Goal: Task Accomplishment & Management: Complete application form

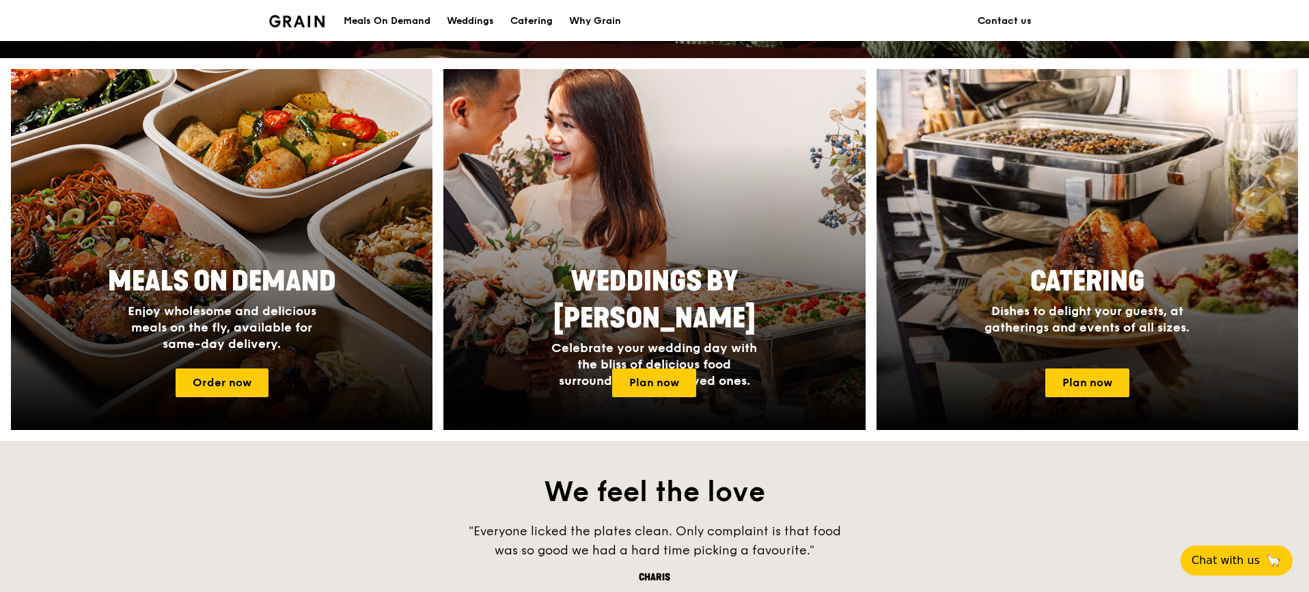
scroll to position [505, 0]
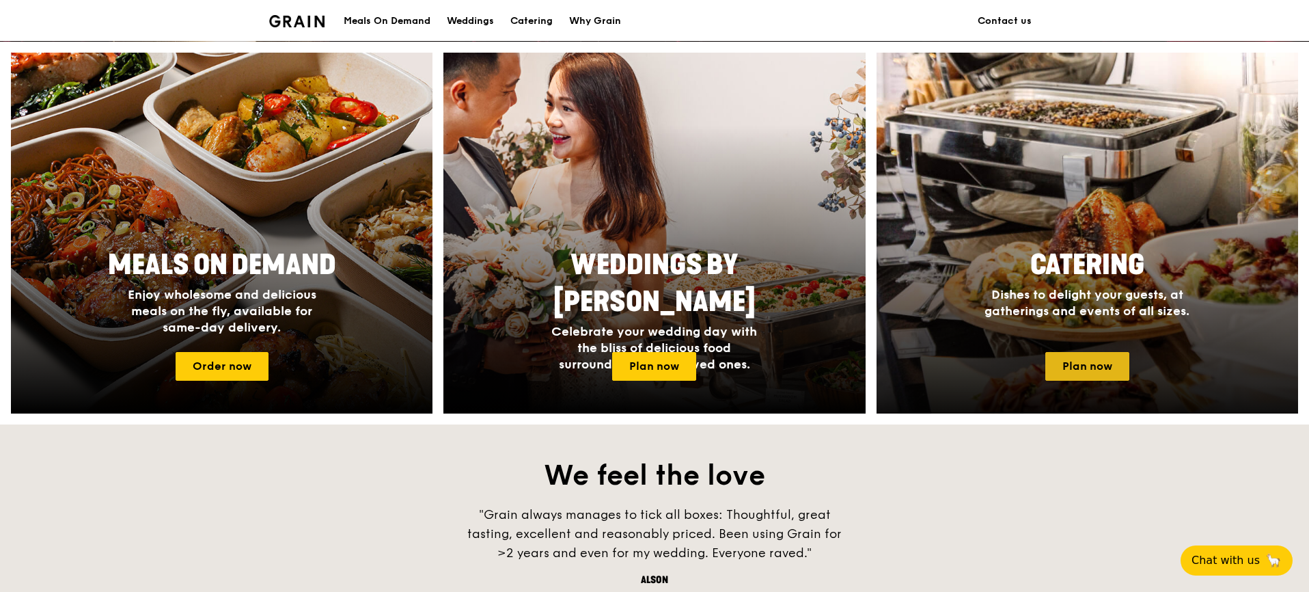
click at [1070, 364] on link "Plan now" at bounding box center [1088, 366] width 84 height 29
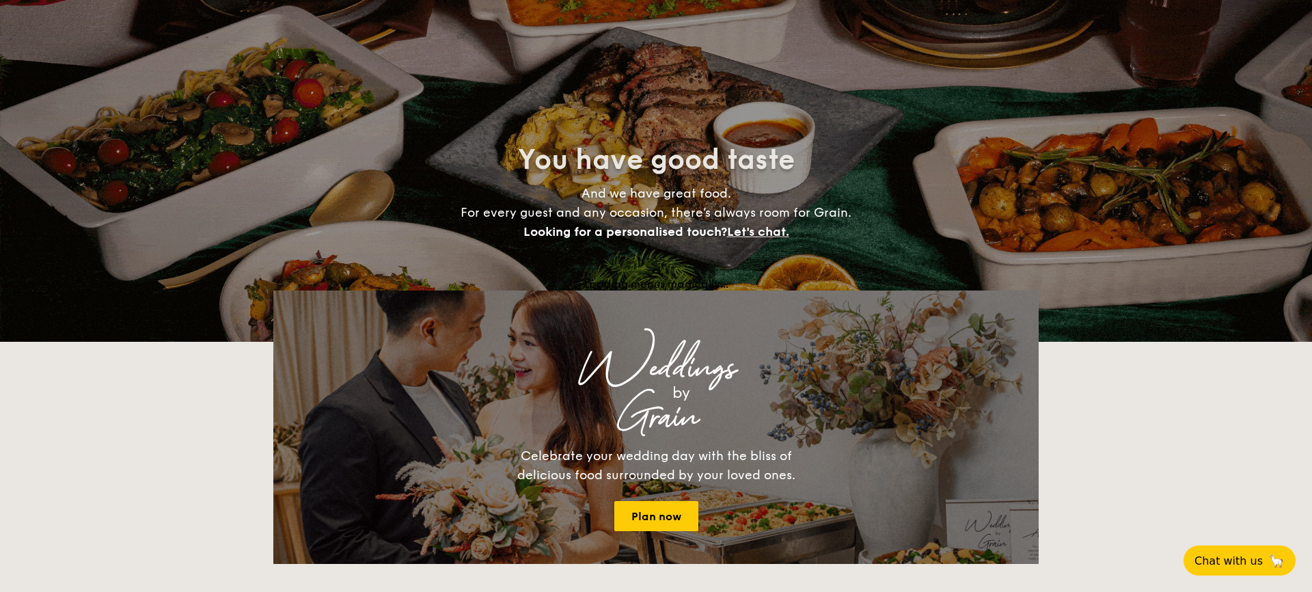
select select
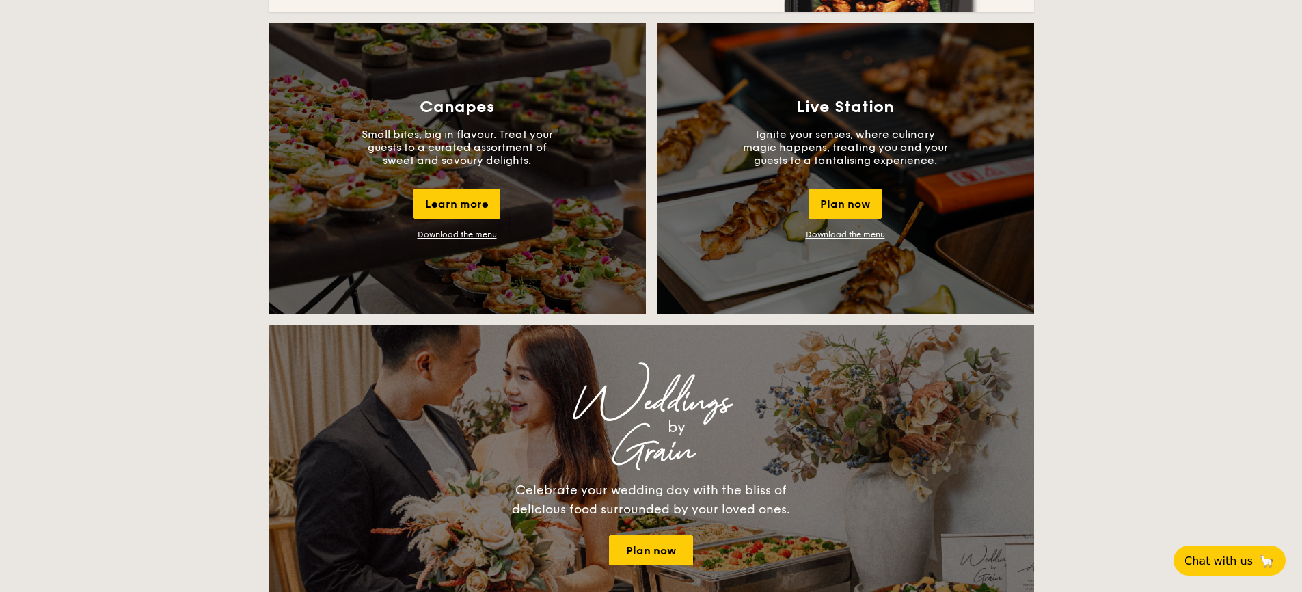
scroll to position [1318, 0]
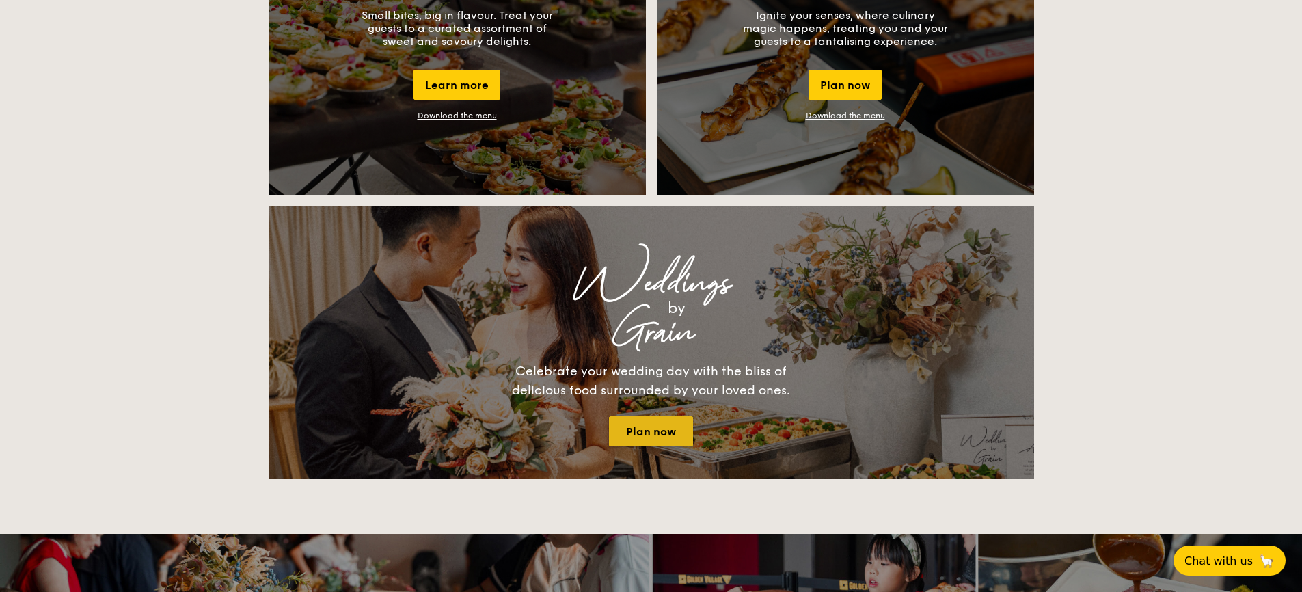
click at [680, 435] on link "Plan now" at bounding box center [651, 431] width 84 height 30
